Goal: Task Accomplishment & Management: Manage account settings

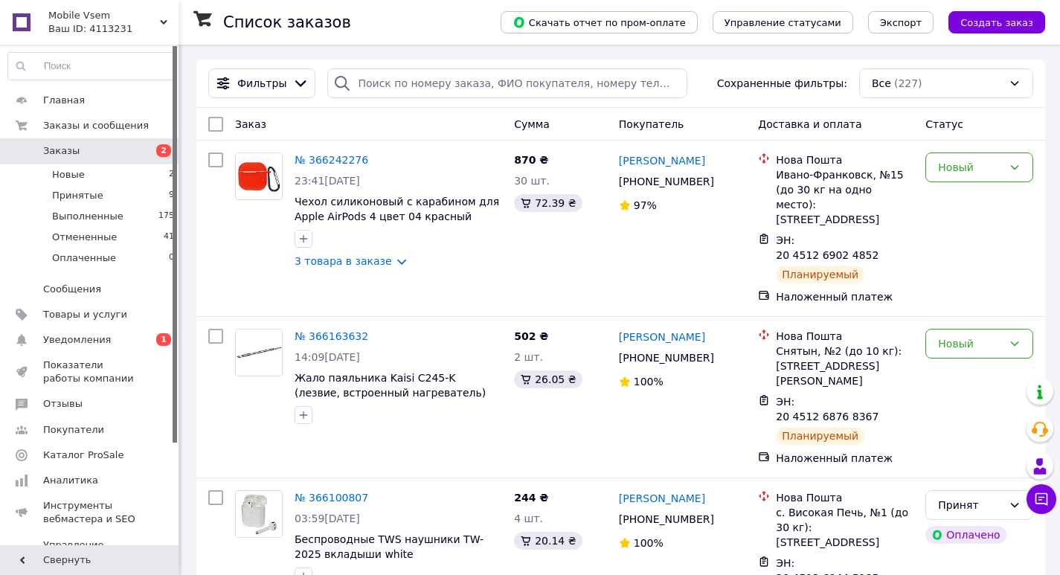
click at [121, 145] on span "Заказы" at bounding box center [90, 150] width 95 height 13
click at [123, 346] on span "Уведомления" at bounding box center [90, 339] width 95 height 13
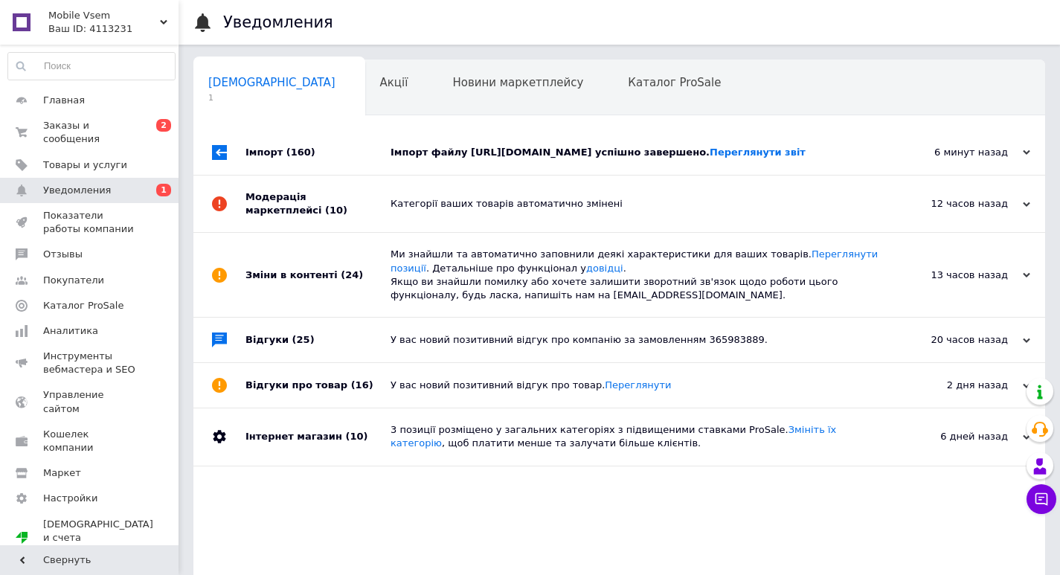
click at [461, 159] on div "Імпорт файлу [URL][DOMAIN_NAME] успішно завершено. Переглянути звіт" at bounding box center [636, 152] width 491 height 13
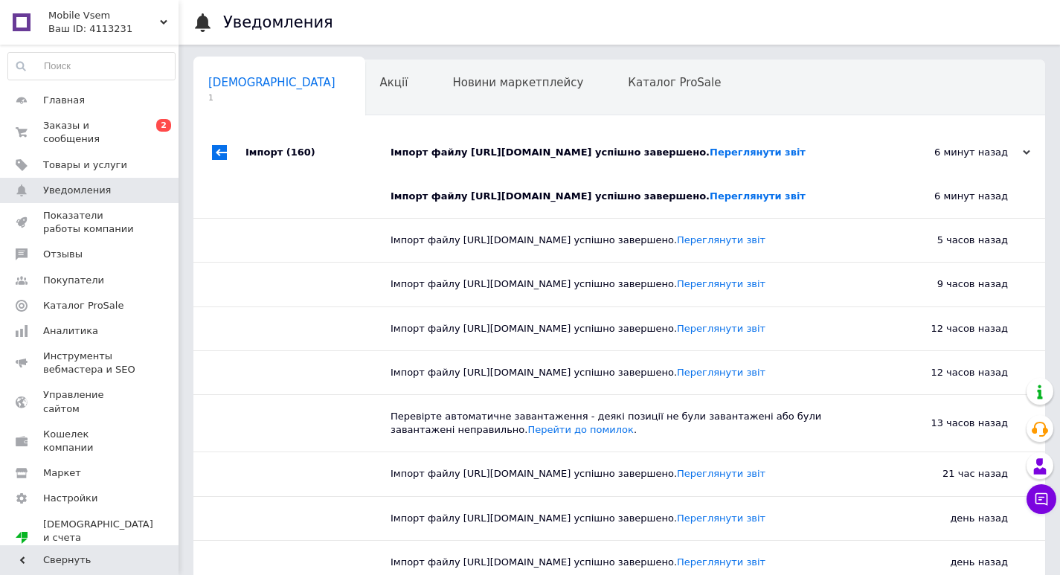
click at [249, 151] on div "Імпорт (160)" at bounding box center [318, 152] width 145 height 45
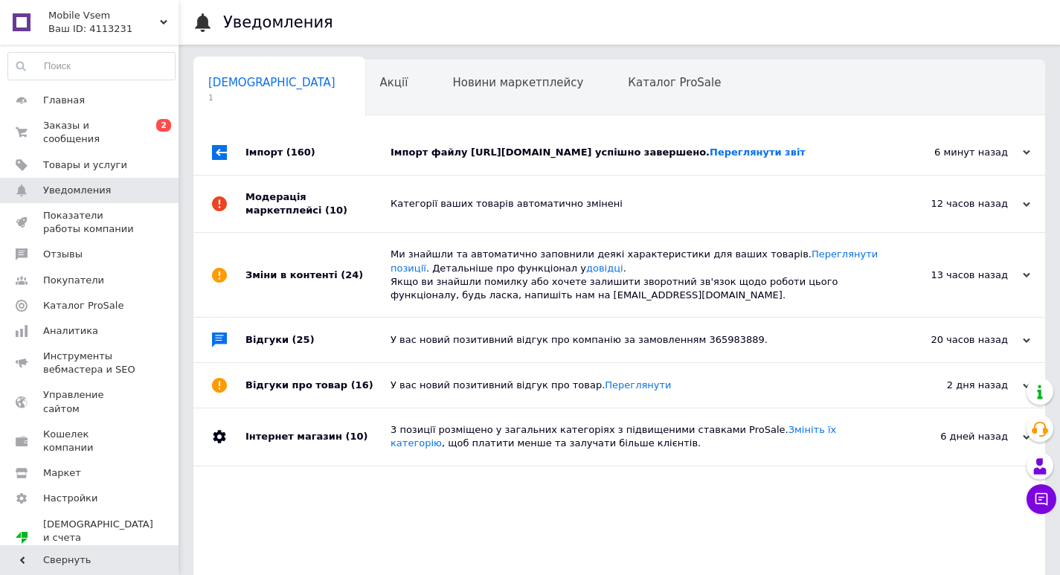
click at [311, 159] on div "Імпорт (160)" at bounding box center [318, 152] width 145 height 45
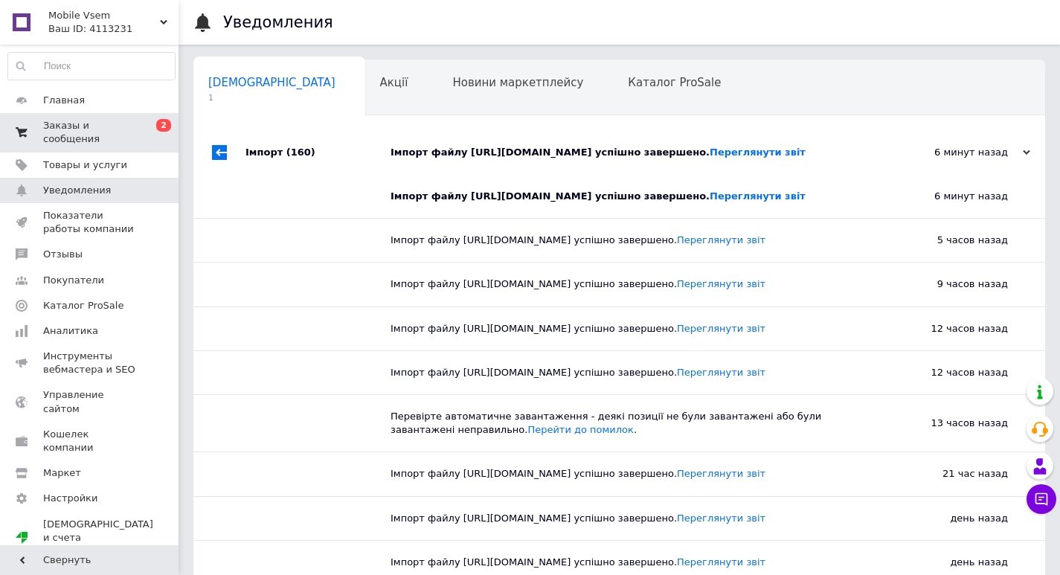
click at [124, 132] on span "Заказы и сообщения" at bounding box center [90, 132] width 95 height 27
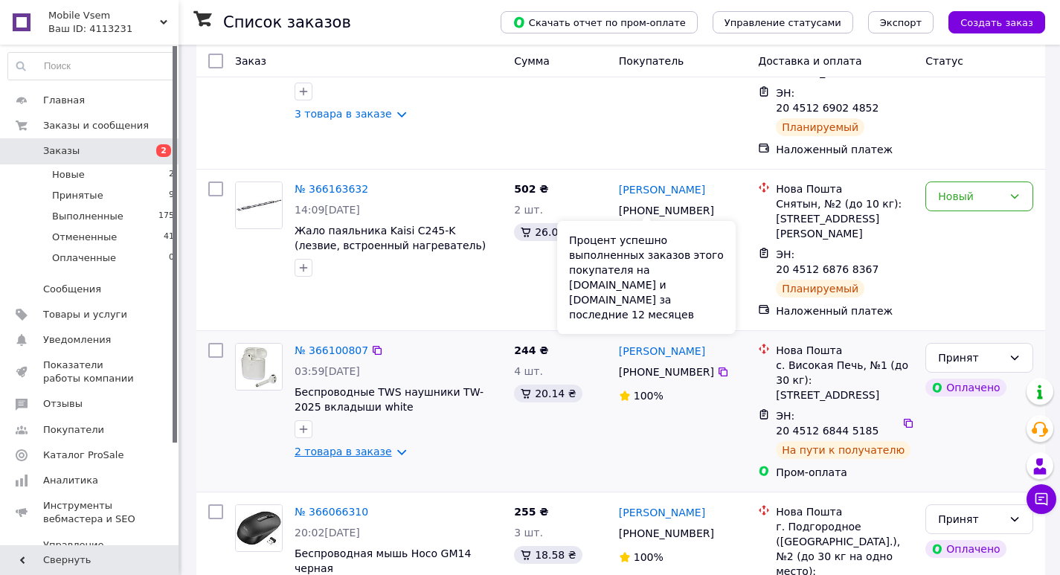
scroll to position [149, 0]
